Goal: Task Accomplishment & Management: Use online tool/utility

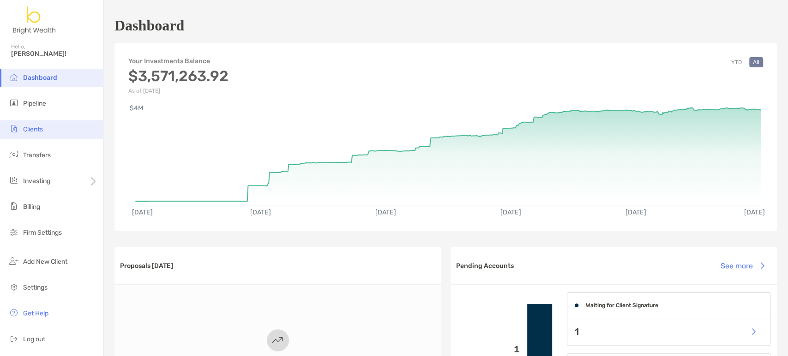
click at [53, 131] on li "Clients" at bounding box center [51, 129] width 103 height 18
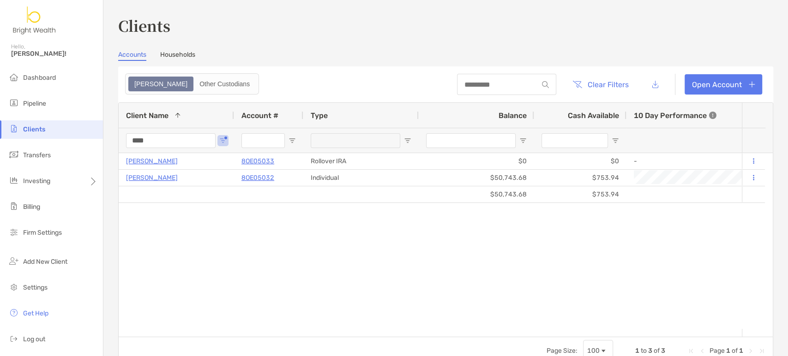
click at [170, 136] on input "****" at bounding box center [171, 140] width 90 height 15
drag, startPoint x: 169, startPoint y: 136, endPoint x: 117, endPoint y: 136, distance: 51.7
click at [130, 136] on input "****" at bounding box center [171, 140] width 90 height 15
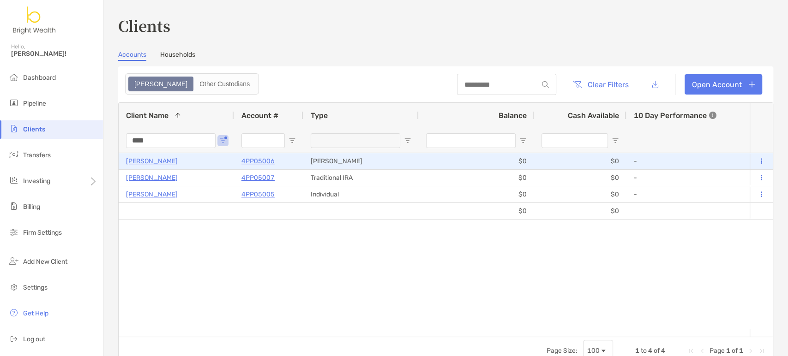
type input "****"
click at [248, 159] on p "4PP05006" at bounding box center [257, 161] width 33 height 12
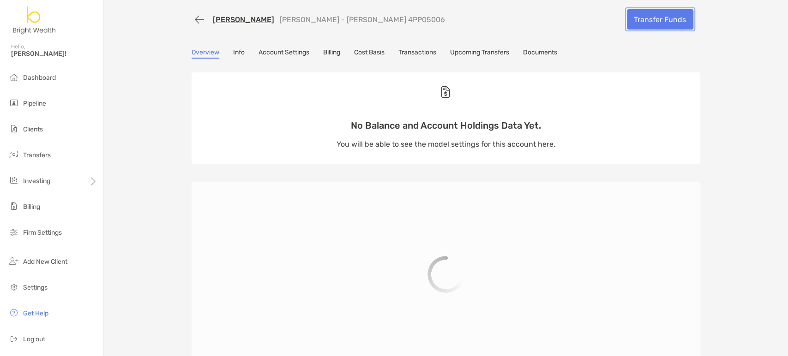
click at [652, 20] on link "Transfer Funds" at bounding box center [660, 19] width 66 height 20
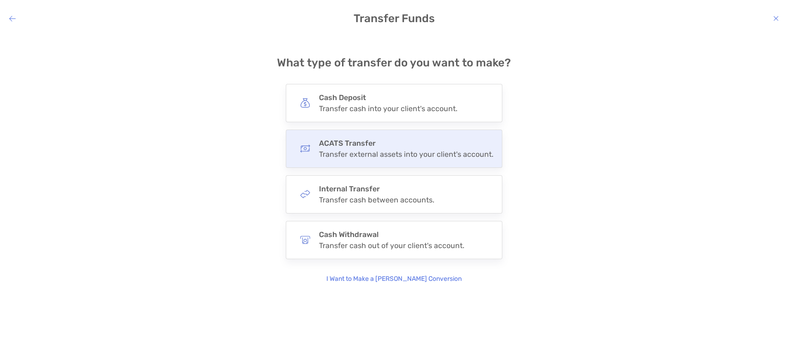
click at [450, 158] on div "Transfer external assets into your client's account." at bounding box center [406, 154] width 174 height 9
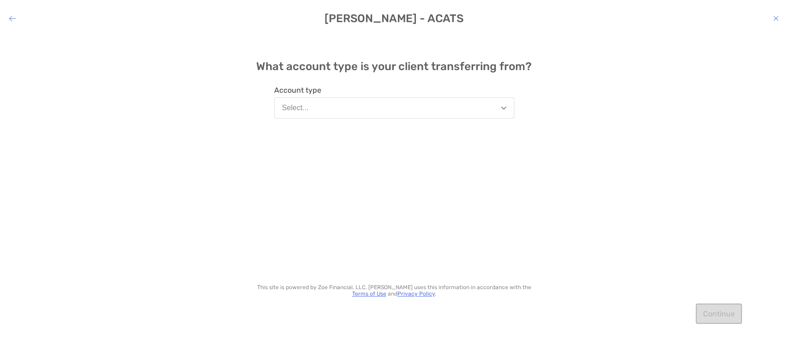
click at [499, 111] on button "Select..." at bounding box center [394, 107] width 240 height 21
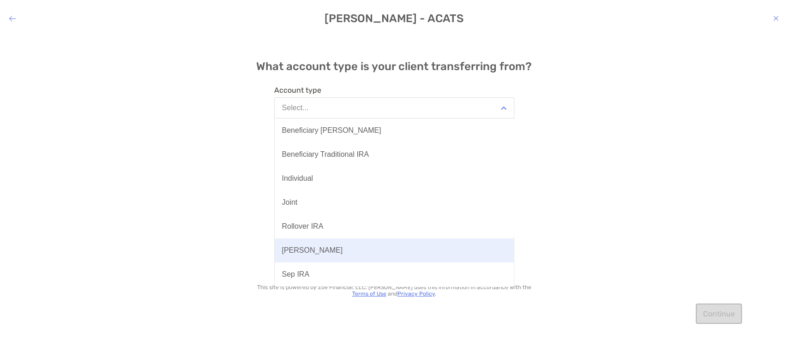
click at [431, 254] on button "[PERSON_NAME]" at bounding box center [394, 251] width 239 height 24
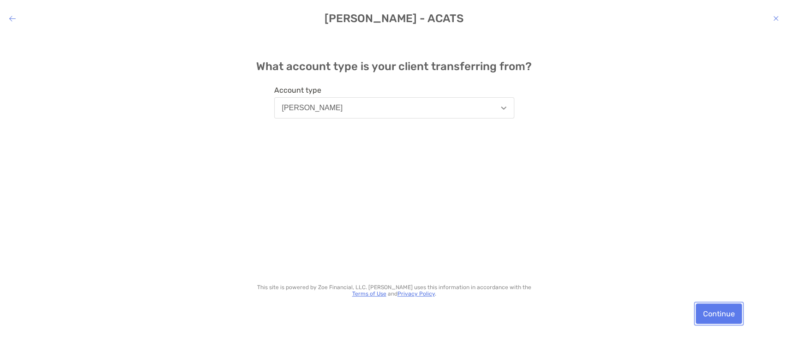
click at [716, 313] on button "Continue" at bounding box center [718, 314] width 46 height 20
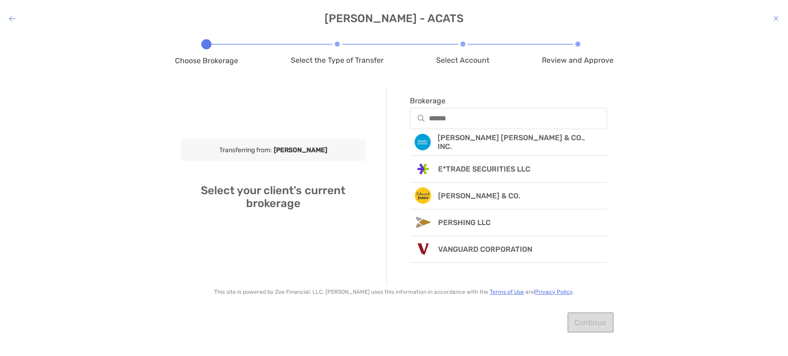
click at [476, 113] on div "modal" at bounding box center [508, 118] width 197 height 21
click at [476, 114] on input "Brokerage" at bounding box center [517, 118] width 177 height 8
click at [475, 114] on input "Brokerage" at bounding box center [517, 118] width 177 height 8
click at [476, 114] on input "Brokerage" at bounding box center [517, 118] width 177 height 8
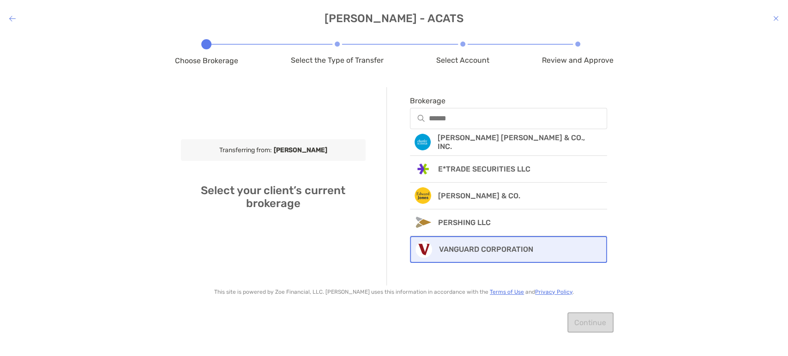
click at [506, 249] on p "VANGUARD CORPORATION" at bounding box center [486, 249] width 94 height 9
